Goal: Find specific page/section: Find specific page/section

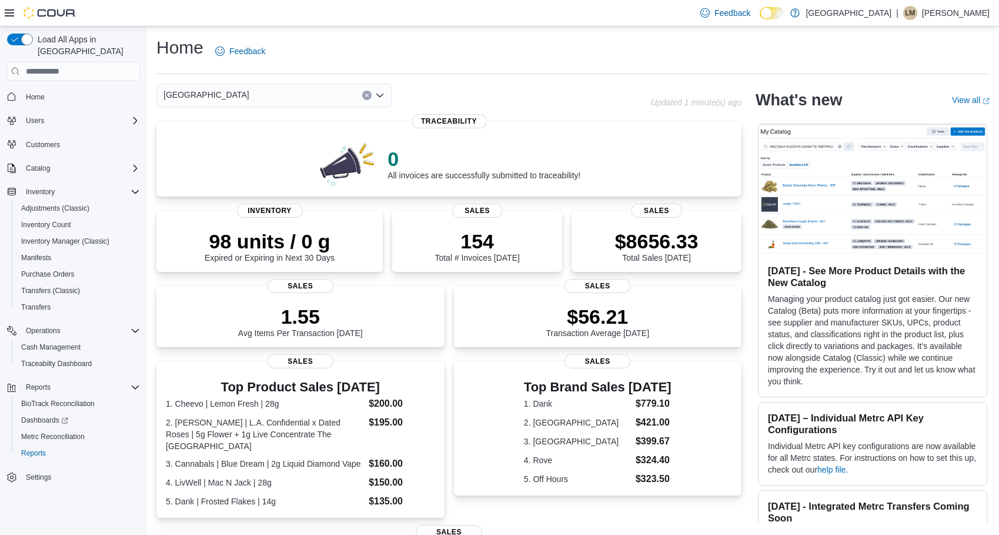
click at [879, 58] on div "Home Feedback" at bounding box center [572, 51] width 833 height 31
click at [44, 472] on span "Settings" at bounding box center [38, 476] width 25 height 9
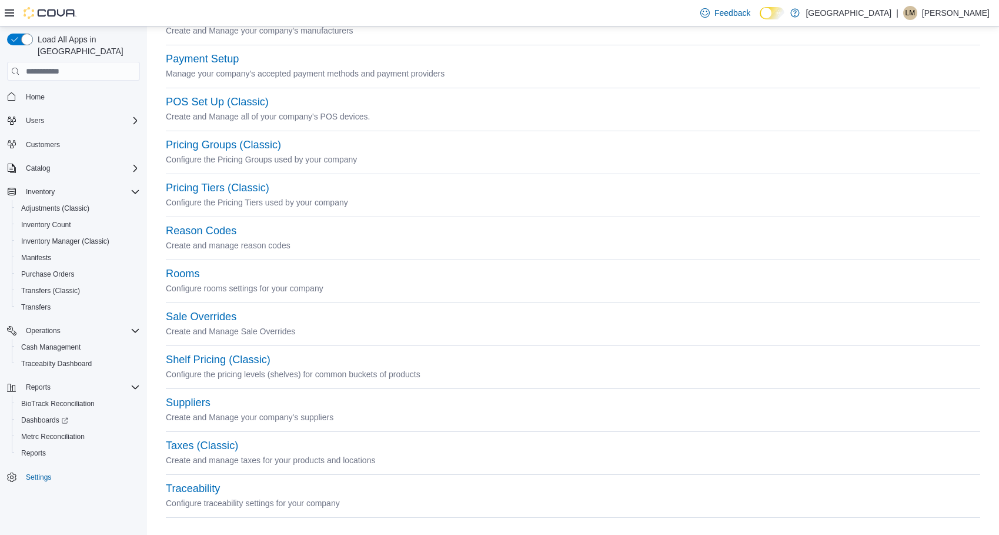
scroll to position [386, 0]
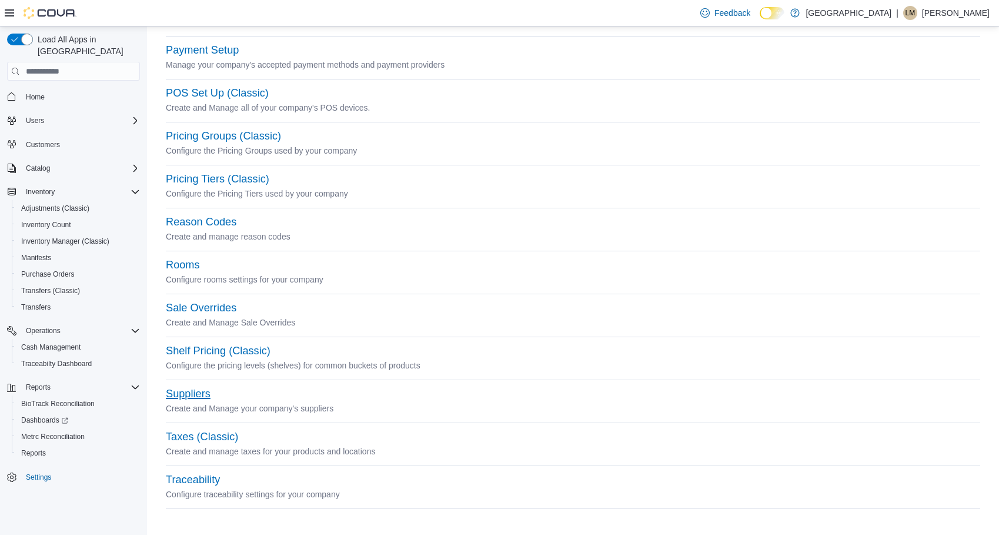
click at [205, 393] on button "Suppliers" at bounding box center [188, 394] width 45 height 12
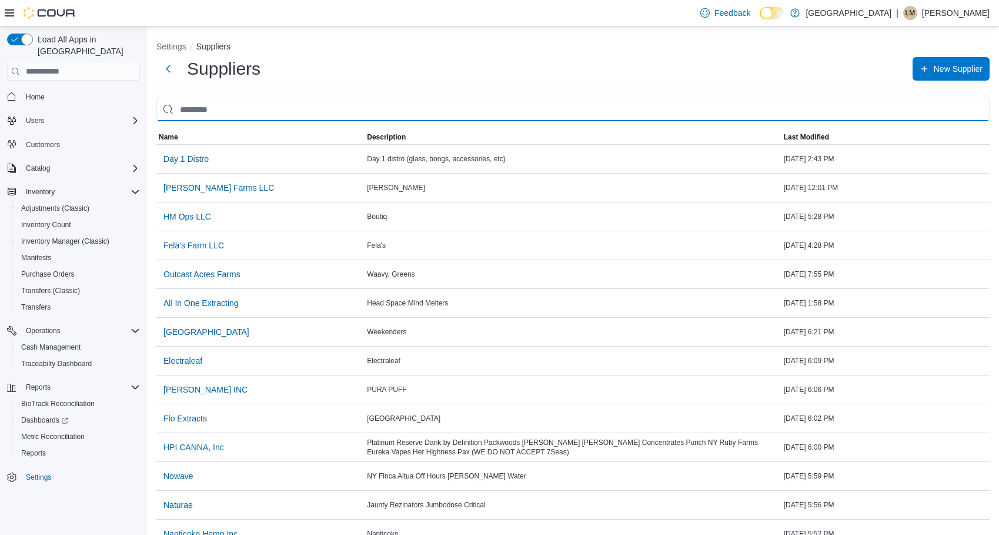
click at [251, 109] on input "search" at bounding box center [572, 110] width 833 height 24
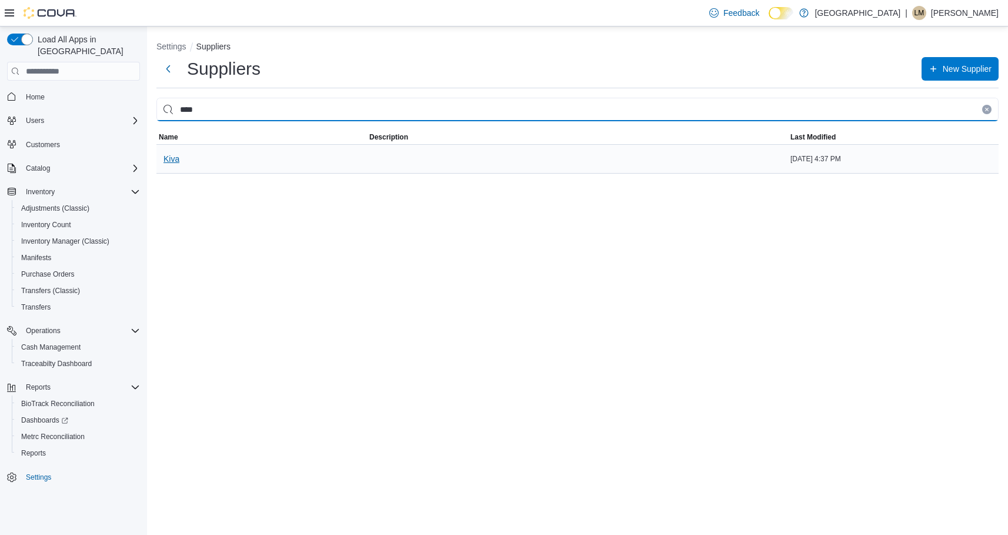
type input "****"
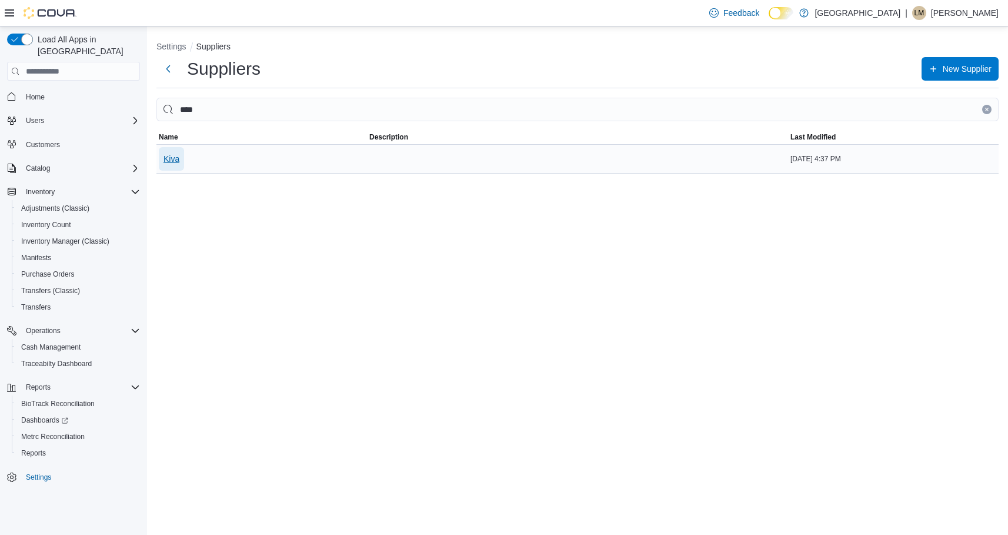
click at [169, 160] on span "Kiva" at bounding box center [171, 159] width 16 height 12
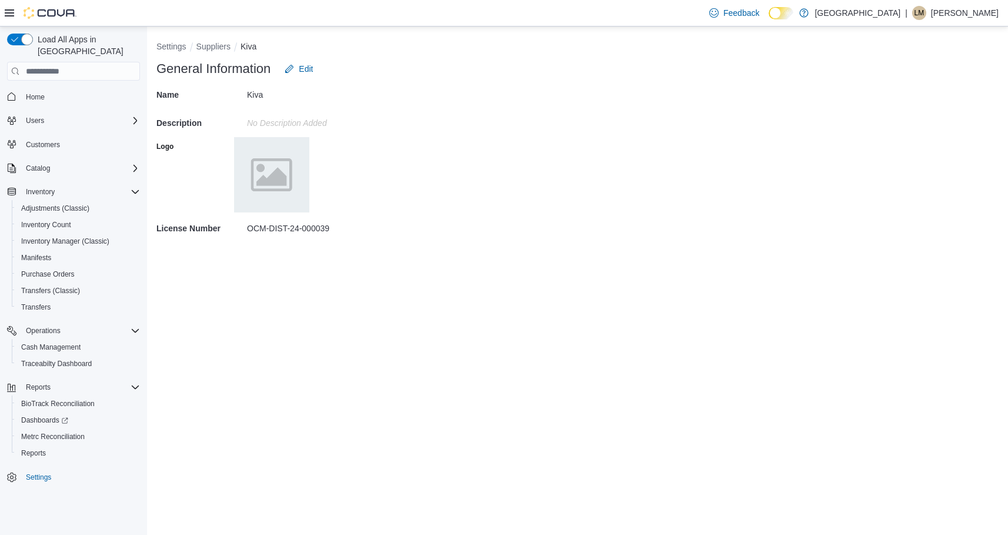
click at [879, 61] on div "General Information Edit" at bounding box center [577, 69] width 842 height 24
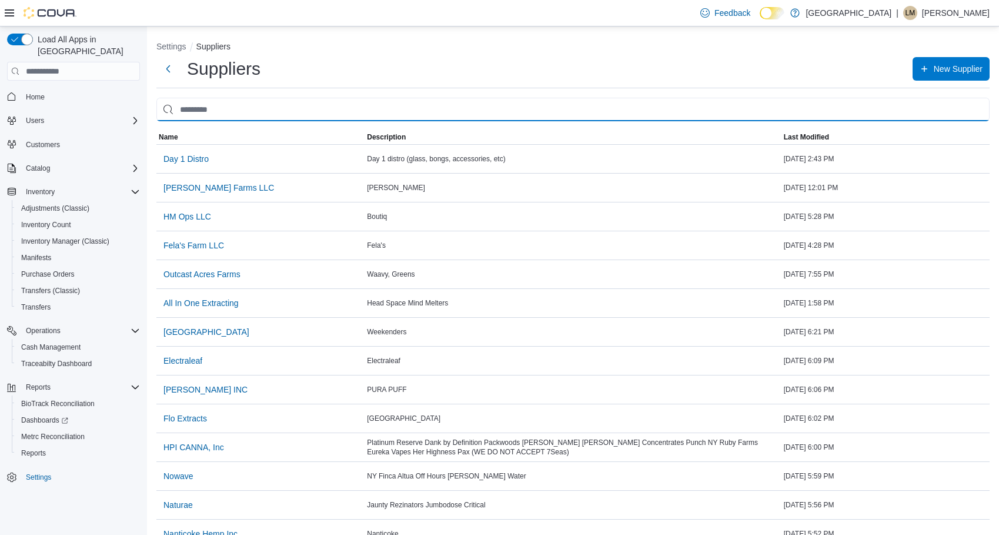
click at [303, 106] on input "search" at bounding box center [572, 110] width 833 height 24
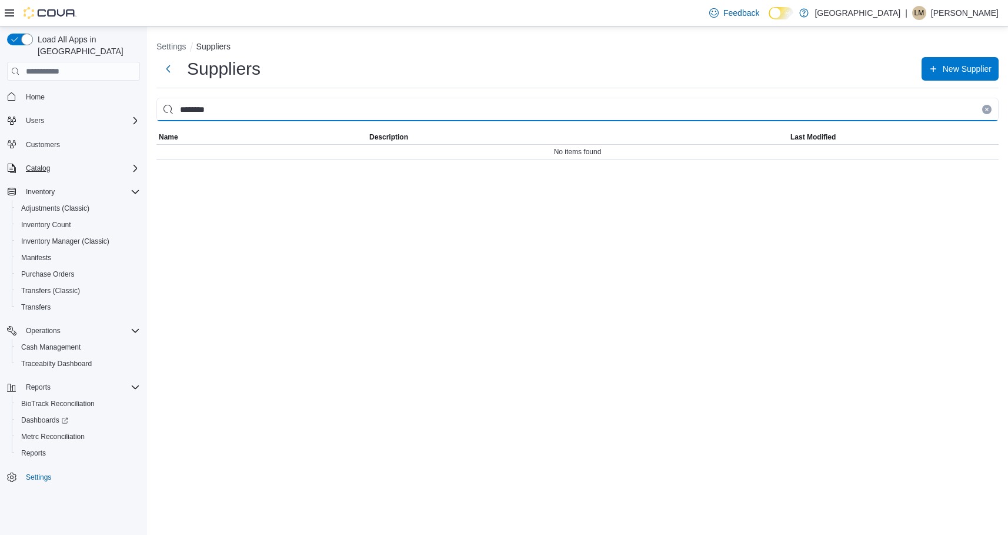
type input "********"
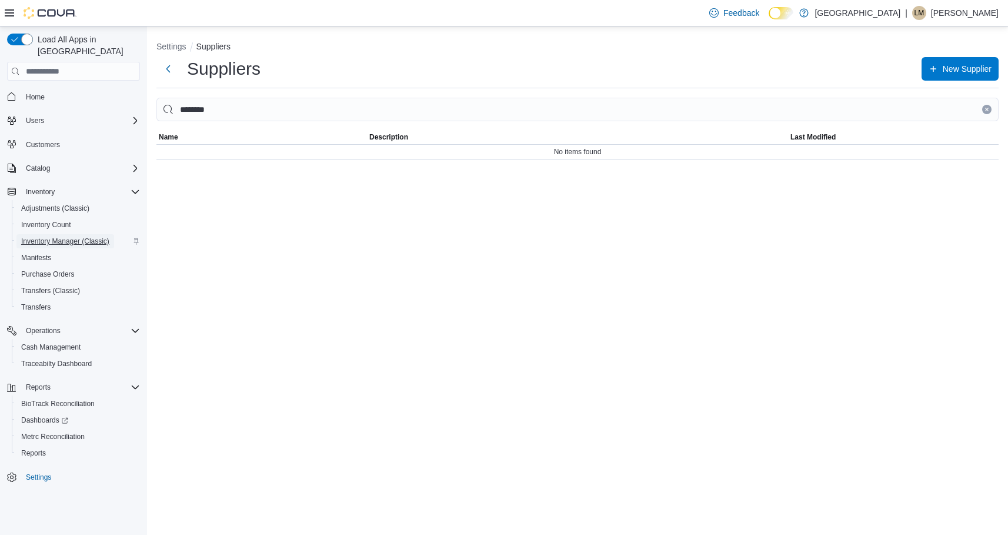
click at [71, 236] on span "Inventory Manager (Classic)" at bounding box center [65, 240] width 88 height 9
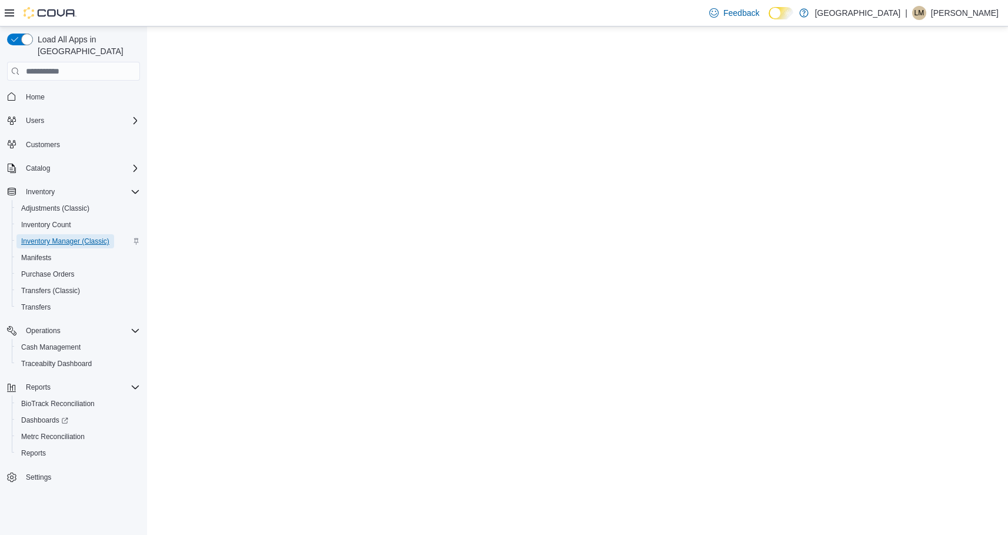
click at [72, 236] on span "Inventory Manager (Classic)" at bounding box center [65, 240] width 88 height 9
click at [46, 187] on span "Inventory" at bounding box center [40, 191] width 29 height 9
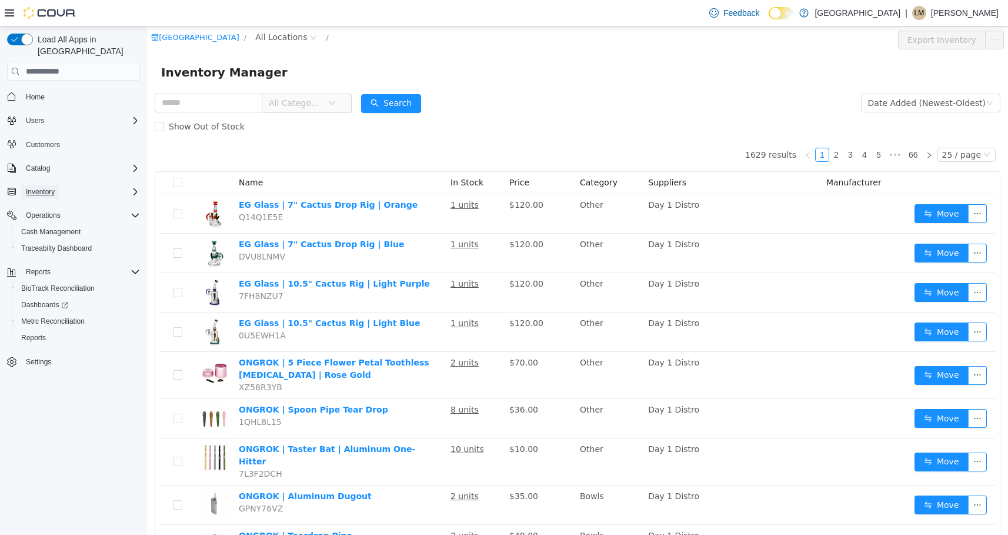
click at [40, 187] on span "Inventory" at bounding box center [40, 191] width 29 height 9
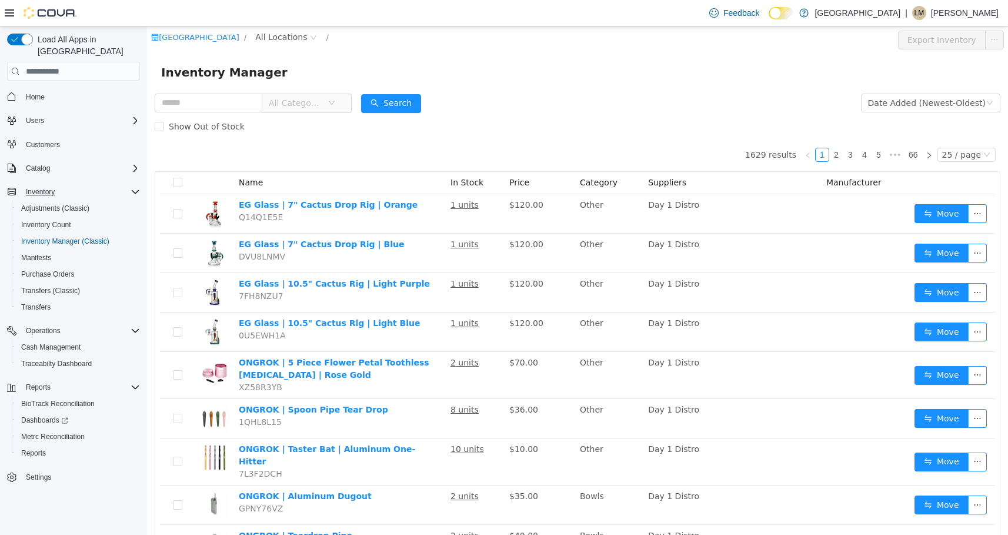
click at [133, 190] on icon "Complex example" at bounding box center [135, 192] width 7 height 4
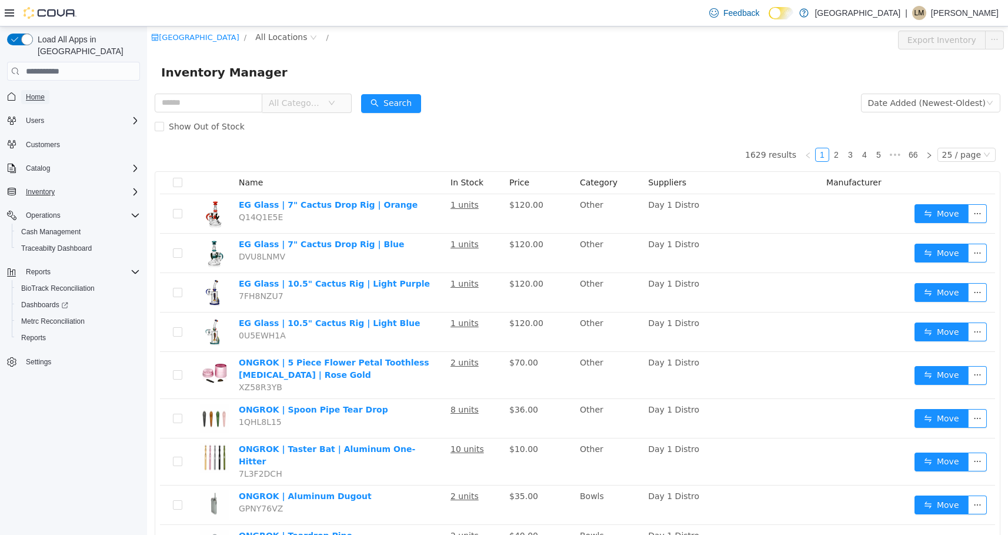
click at [36, 92] on span "Home" at bounding box center [35, 96] width 19 height 9
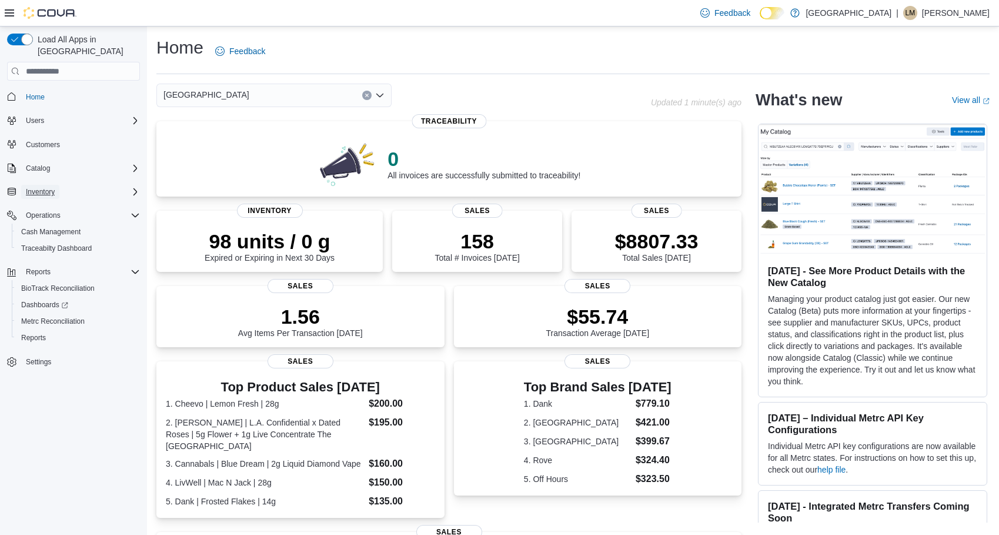
click at [40, 187] on span "Inventory" at bounding box center [40, 191] width 29 height 9
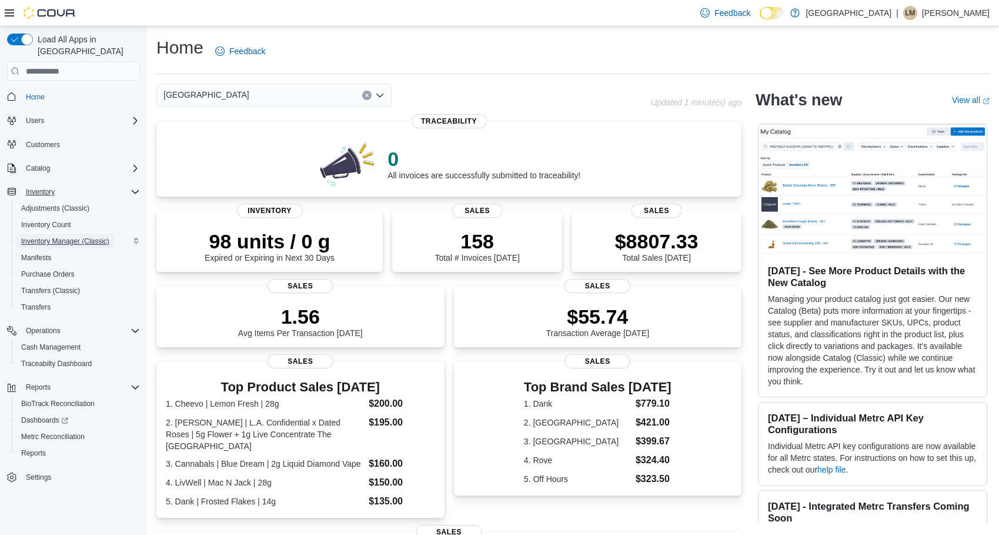
click at [61, 236] on span "Inventory Manager (Classic)" at bounding box center [65, 240] width 88 height 9
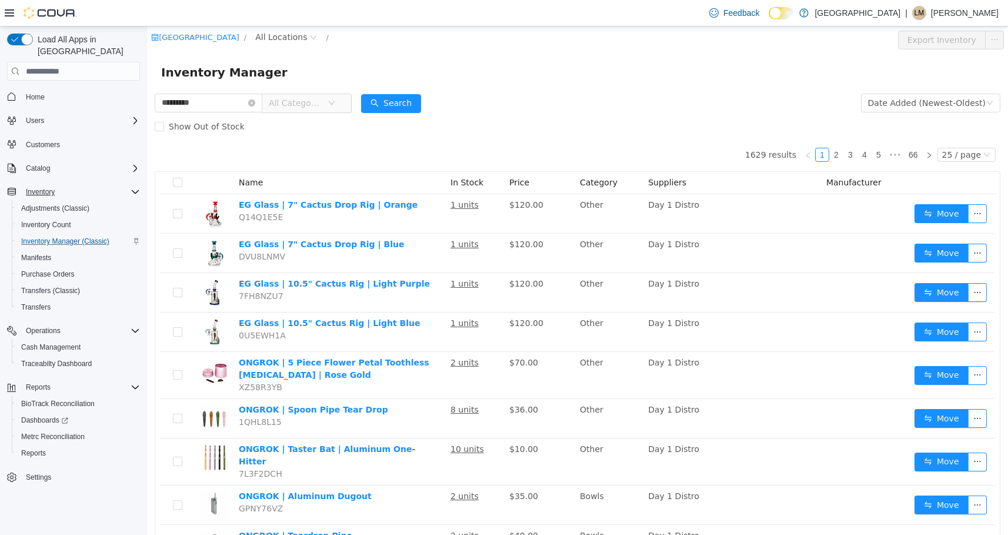
type input "*********"
click at [833, 154] on link "2" at bounding box center [836, 154] width 13 height 13
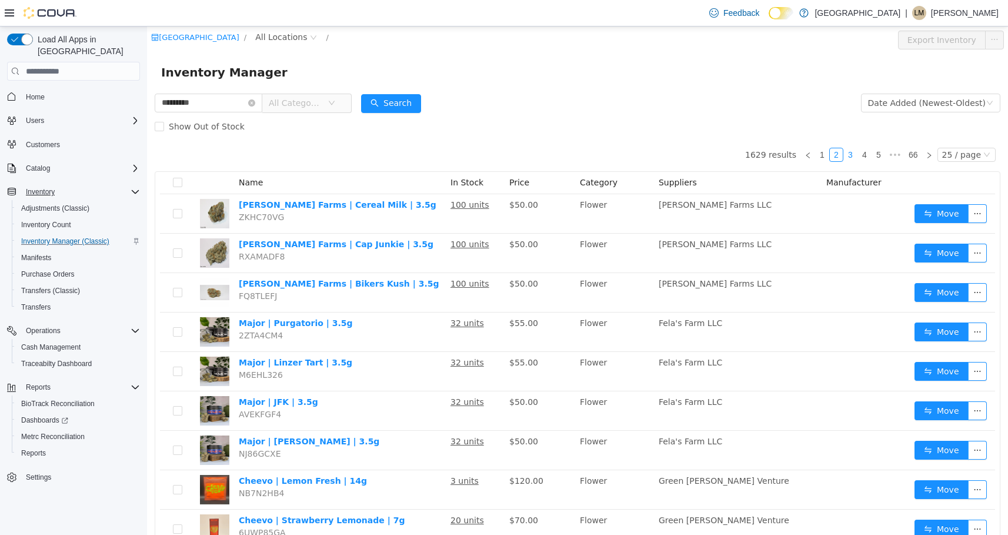
click at [844, 156] on link "3" at bounding box center [850, 154] width 13 height 13
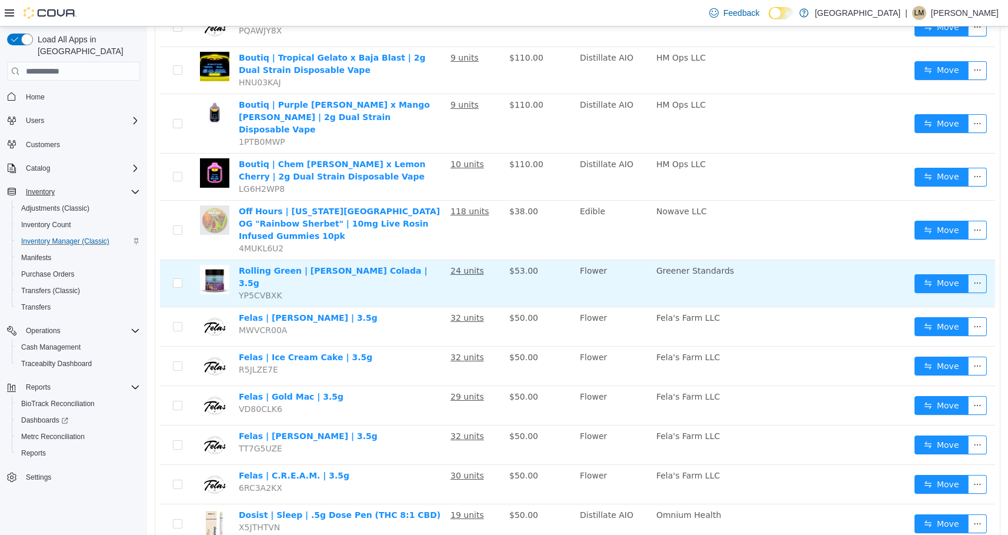
scroll to position [724, 0]
